Goal: Task Accomplishment & Management: Use online tool/utility

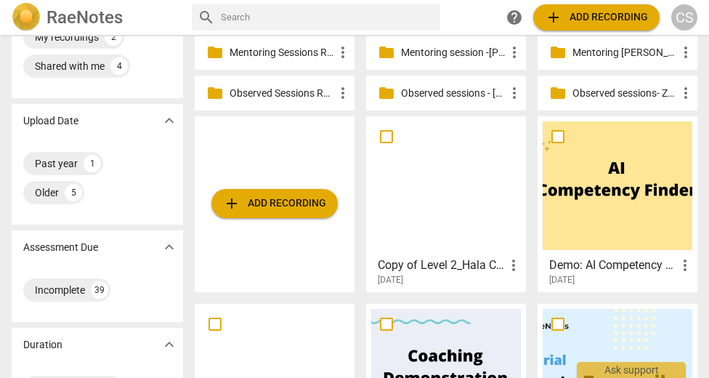
scroll to position [65, 0]
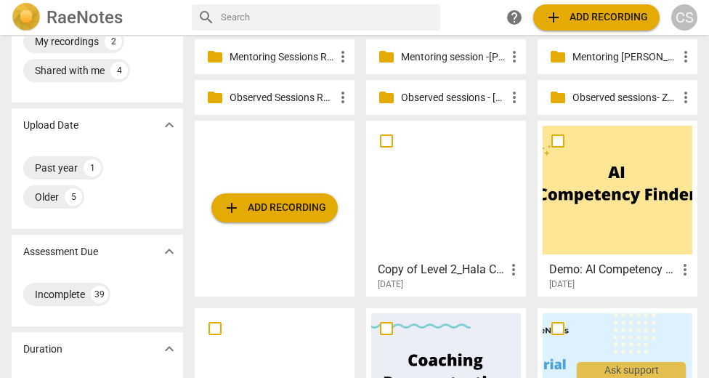
click at [422, 100] on p "Observed sessions - [PERSON_NAME]" at bounding box center [453, 97] width 105 height 15
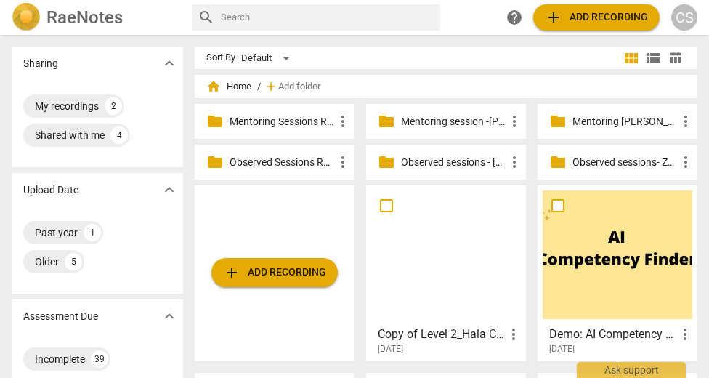
click at [610, 164] on p "Observed sessions- Zeina" at bounding box center [625, 162] width 105 height 15
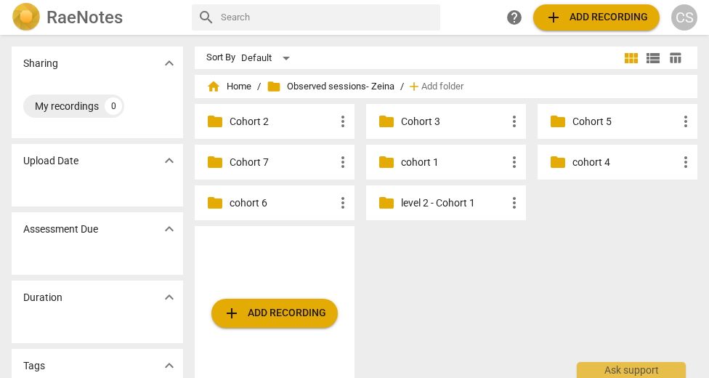
click at [284, 321] on span "add Add recording" at bounding box center [274, 313] width 103 height 17
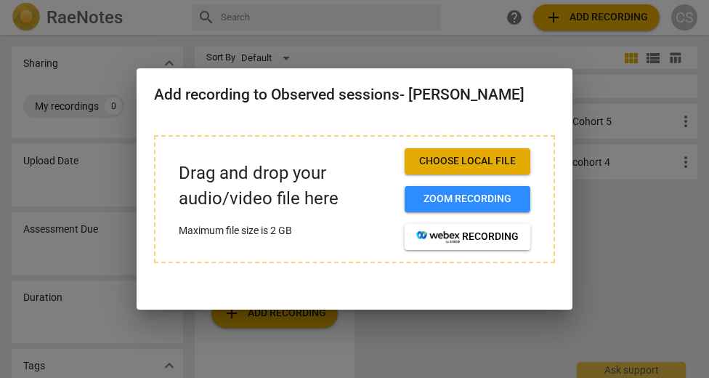
click at [607, 241] on div at bounding box center [354, 189] width 709 height 378
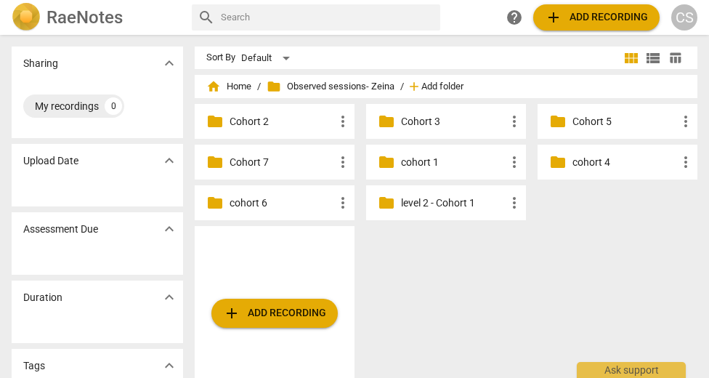
click at [453, 86] on span "Add folder" at bounding box center [443, 86] width 42 height 11
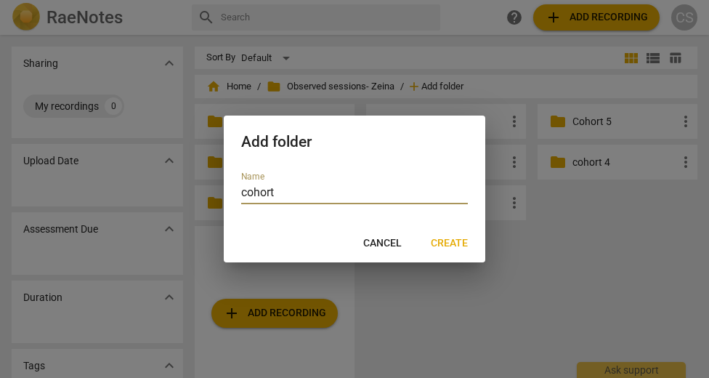
type input "cohort 8"
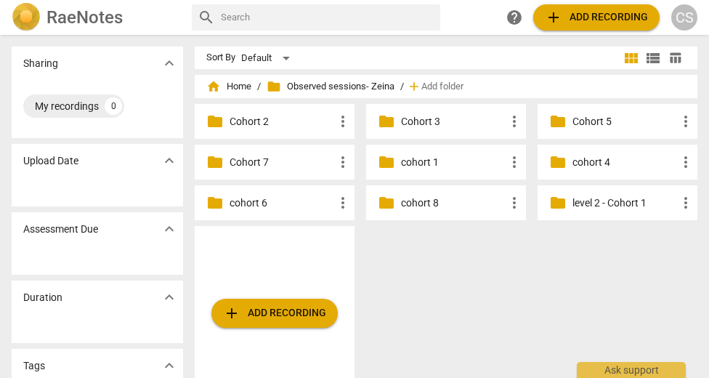
click at [425, 204] on p "cohort 8" at bounding box center [453, 203] width 105 height 15
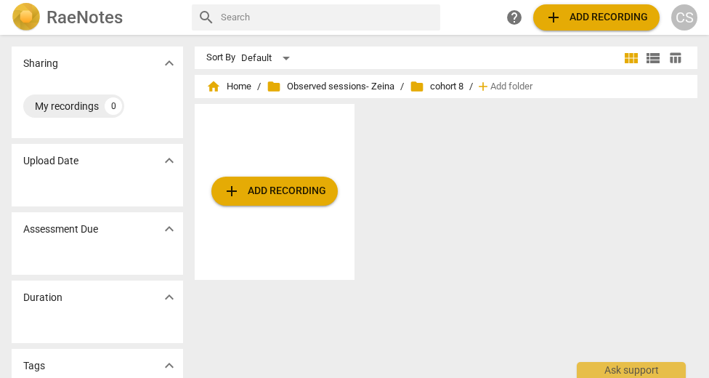
click at [283, 188] on span "add Add recording" at bounding box center [274, 190] width 103 height 17
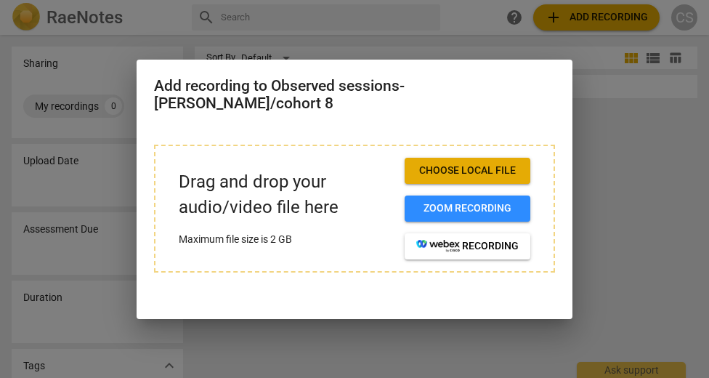
click at [474, 164] on span "Choose local file" at bounding box center [468, 171] width 102 height 15
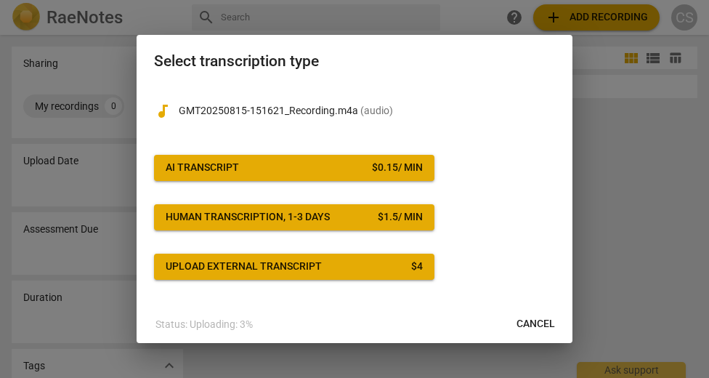
click at [334, 172] on span "AI Transcript $ 0.15 / min" at bounding box center [294, 168] width 257 height 15
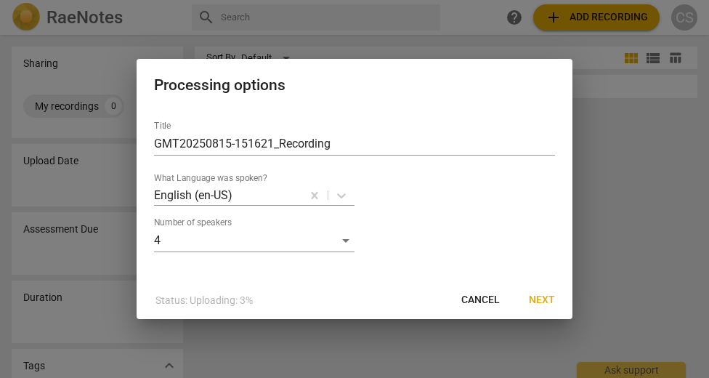
click at [546, 297] on span "Next" at bounding box center [542, 300] width 26 height 15
